Goal: Information Seeking & Learning: Learn about a topic

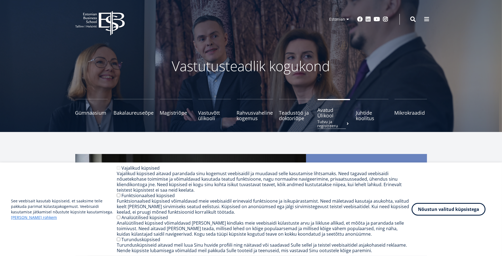
click at [325, 113] on span "Avatud Ülikool Tutvu ja registreeru" at bounding box center [334, 112] width 32 height 11
click at [407, 110] on span "Mikrokraadid" at bounding box center [410, 109] width 32 height 5
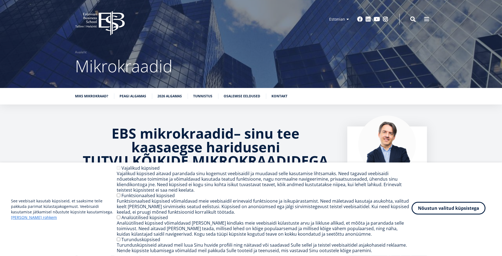
click at [453, 209] on button "Nõustun valitud küpsistega" at bounding box center [449, 208] width 74 height 13
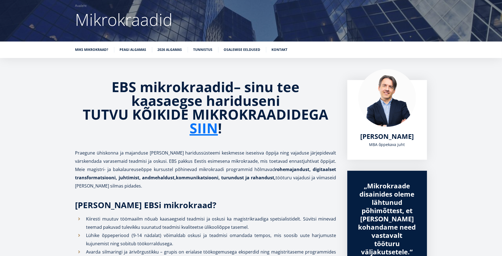
scroll to position [82, 0]
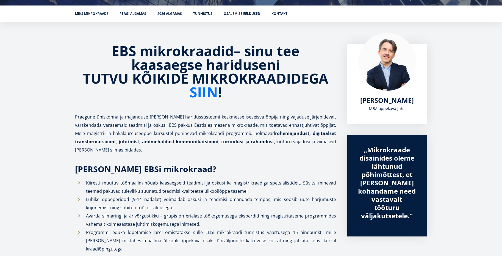
click at [199, 95] on link "SIIN" at bounding box center [204, 92] width 28 height 14
